Goal: Information Seeking & Learning: Learn about a topic

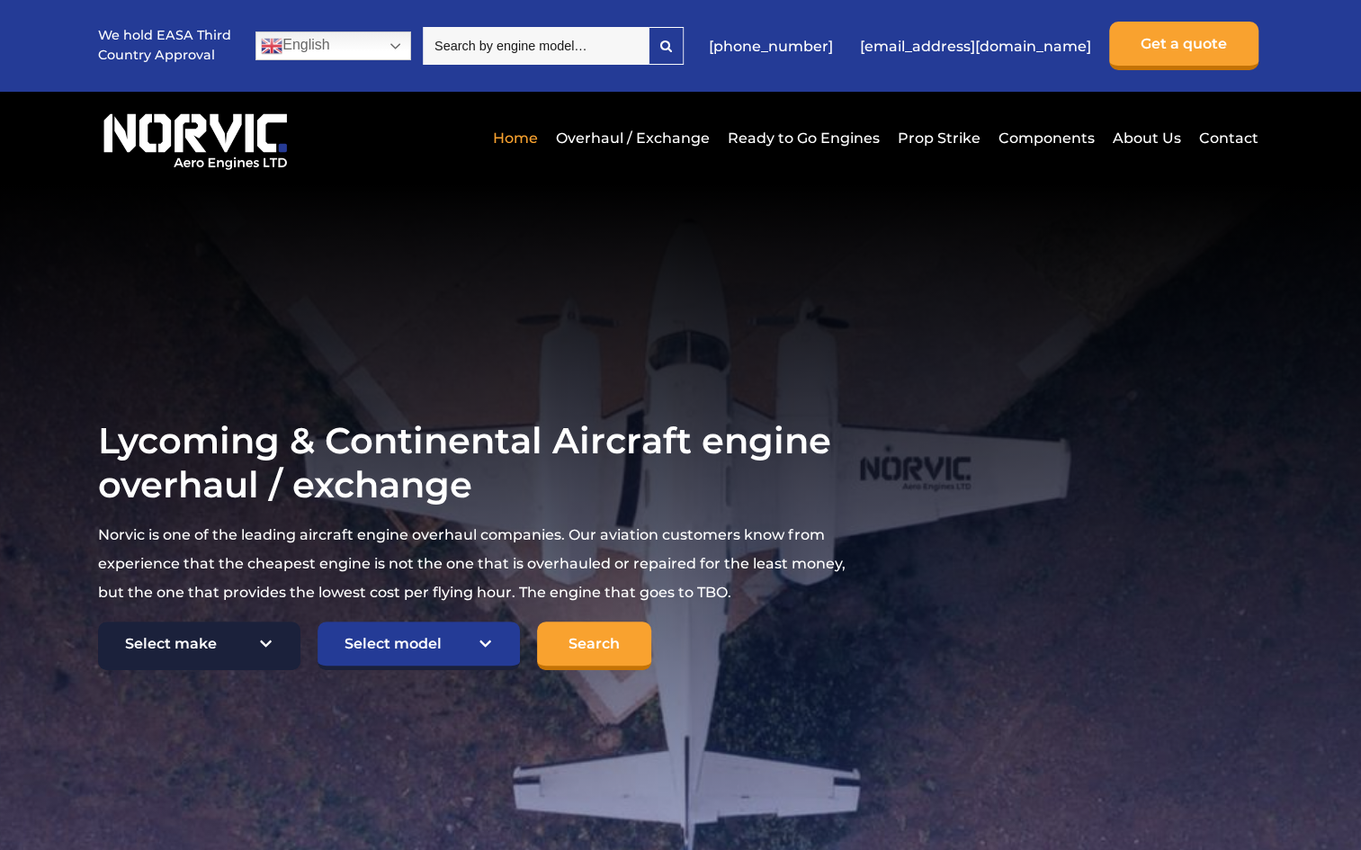
click at [273, 657] on select "Select make TCM Continental Lycoming" at bounding box center [199, 646] width 202 height 49
select select "TCM Continental"
click at [98, 622] on select "Select make TCM Continental Lycoming" at bounding box center [199, 646] width 202 height 49
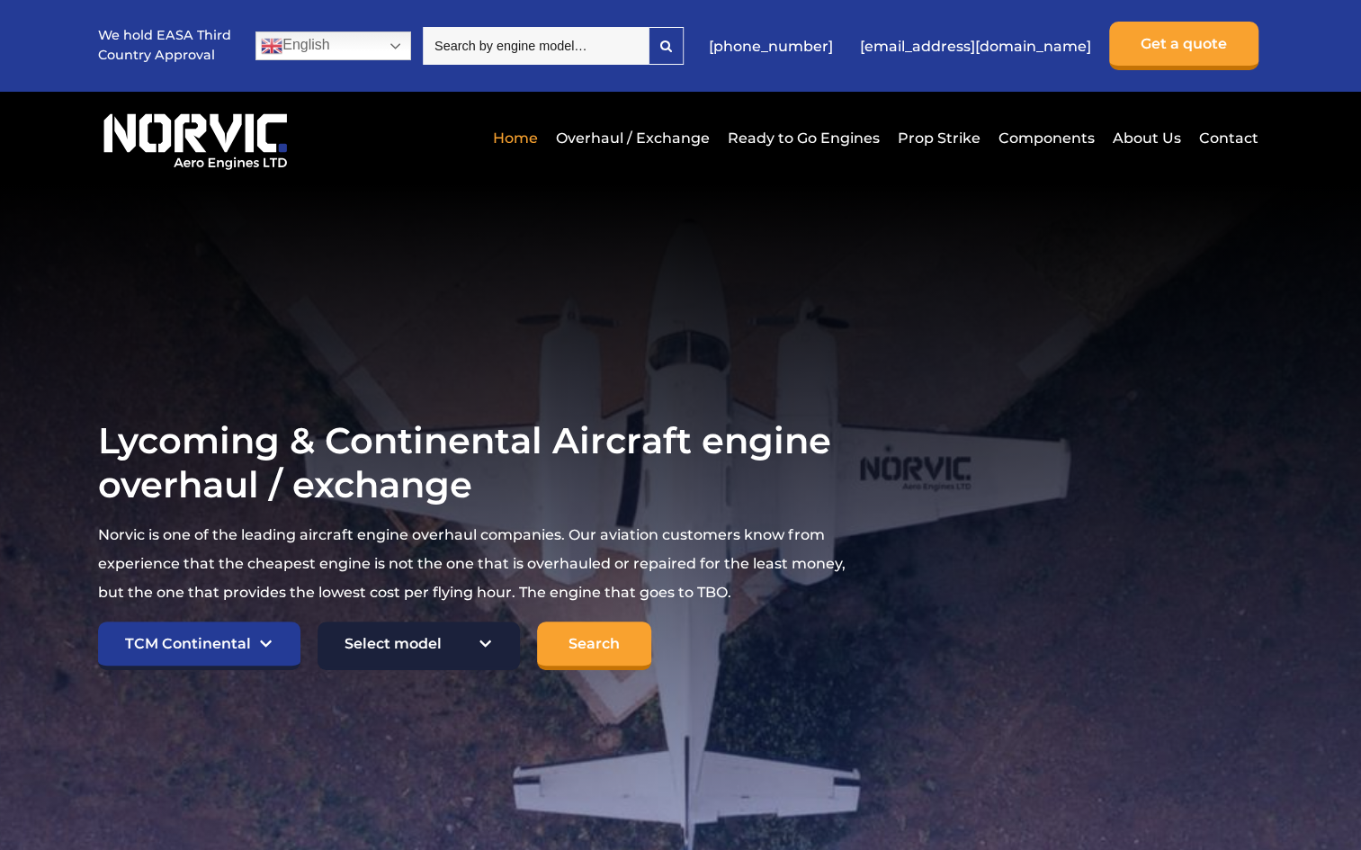
click at [352, 648] on select "Select model American Champion 7KCAB [PERSON_NAME] Citabria IO-320-E2A Beech 23…" at bounding box center [419, 646] width 202 height 49
select select "907"
click at [318, 622] on select "Select model American Champion 7KCAB [PERSON_NAME] Citabria IO-320-E2A Beech 23…" at bounding box center [419, 646] width 202 height 49
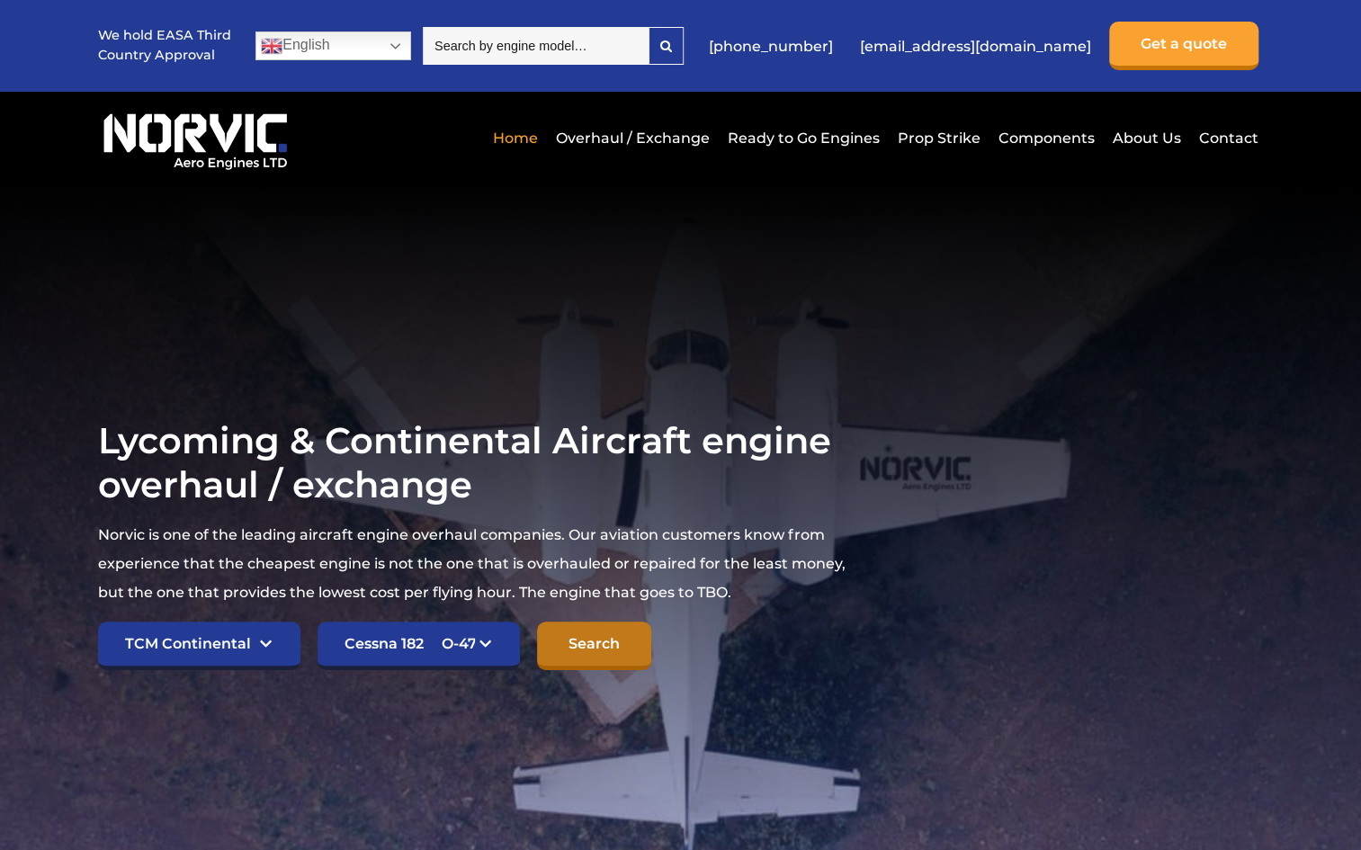
click at [584, 644] on input "Search" at bounding box center [594, 646] width 114 height 49
